Goal: Ask a question: Seek information or help from site administrators or community

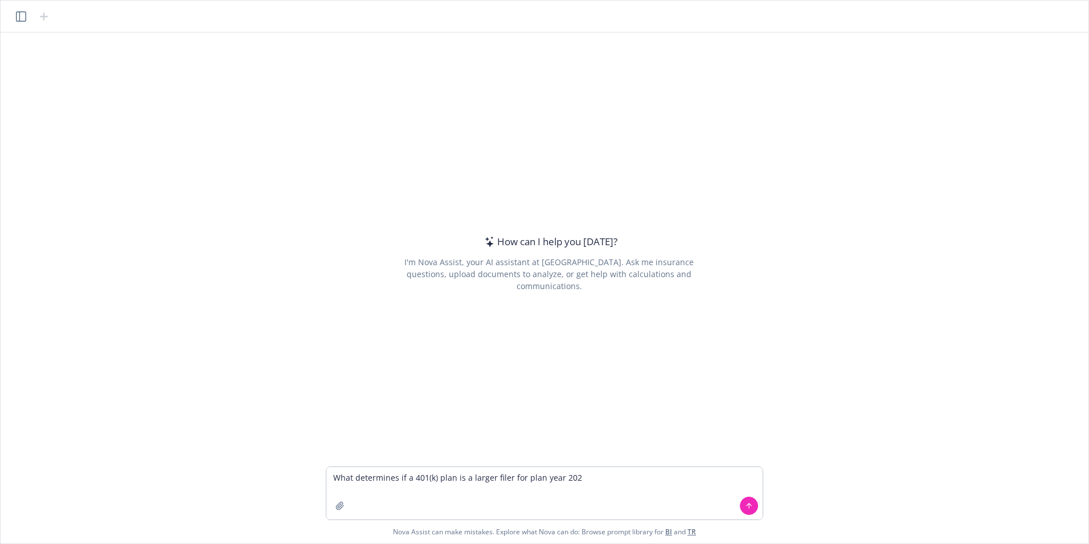
type textarea "What determines if a 401(k) plan is a larger filer for plan year [DATE]"
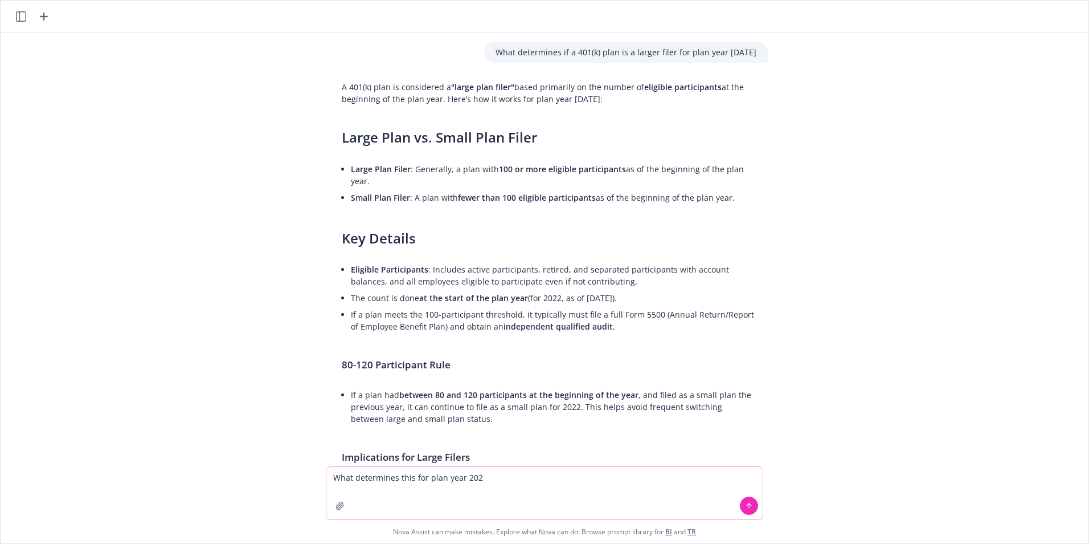
type textarea "What determines this for plan year [DATE]"
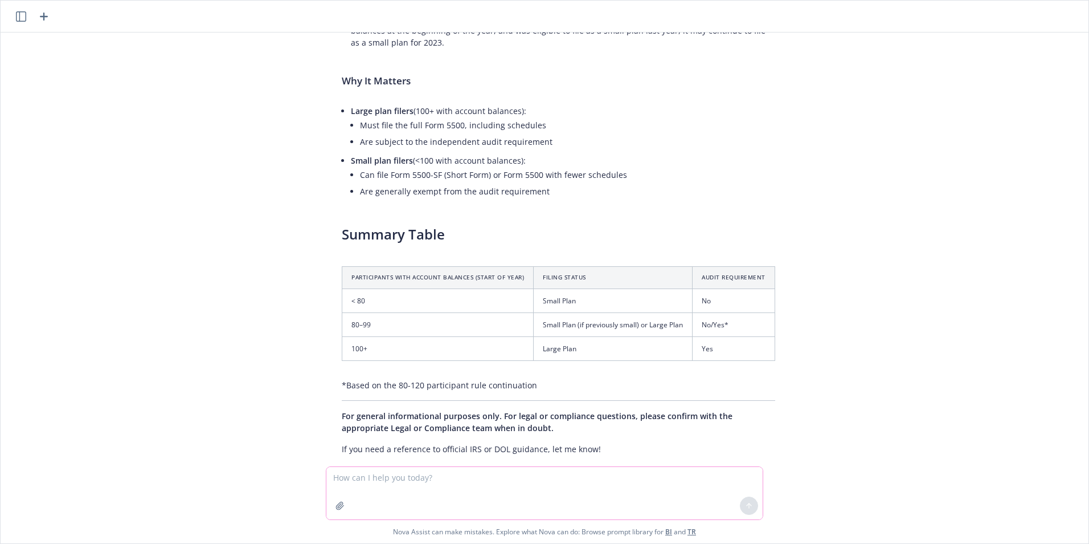
scroll to position [1089, 0]
